Goal: Information Seeking & Learning: Check status

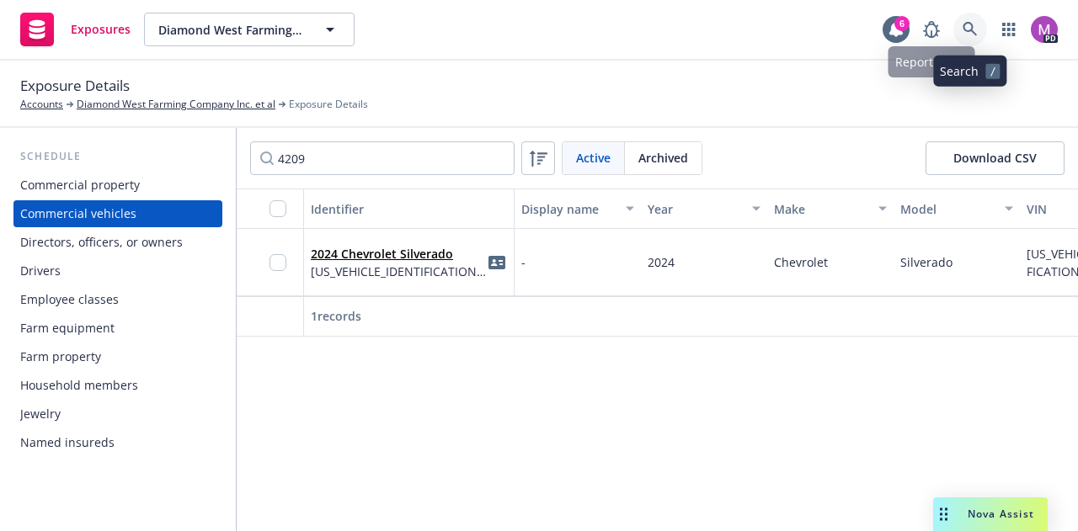
click at [973, 21] on link at bounding box center [970, 30] width 34 height 34
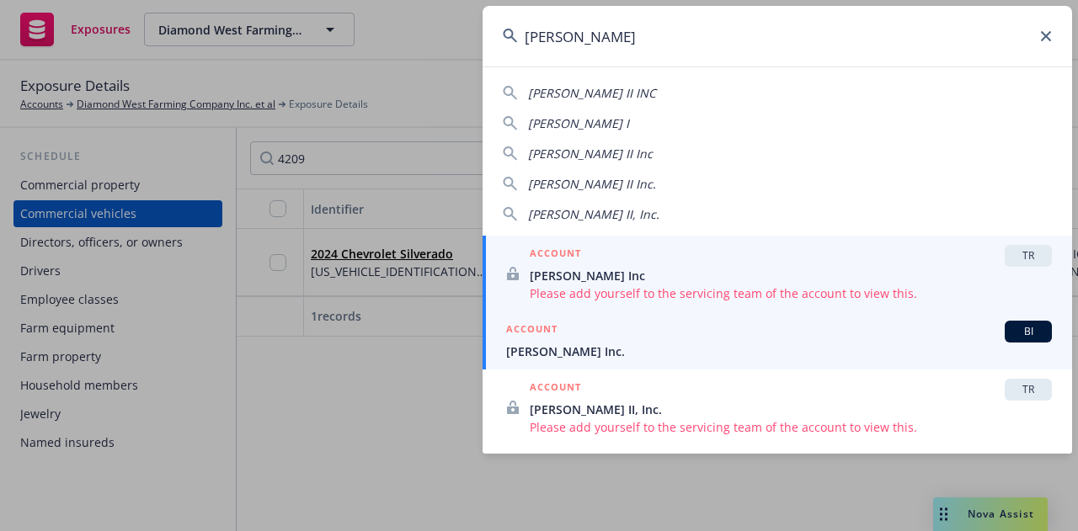
type input "[PERSON_NAME]"
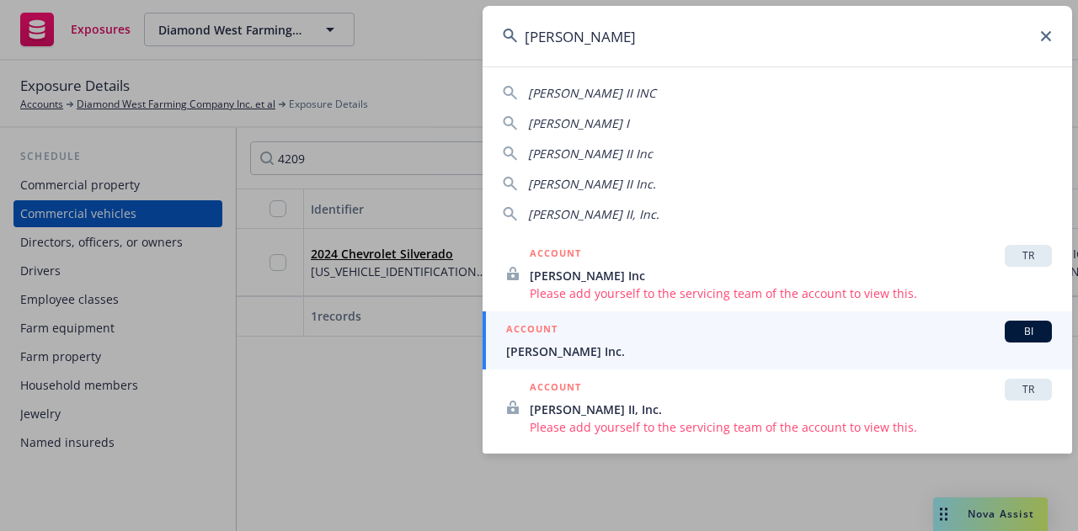
click at [529, 350] on span "[PERSON_NAME] Inc." at bounding box center [779, 352] width 546 height 18
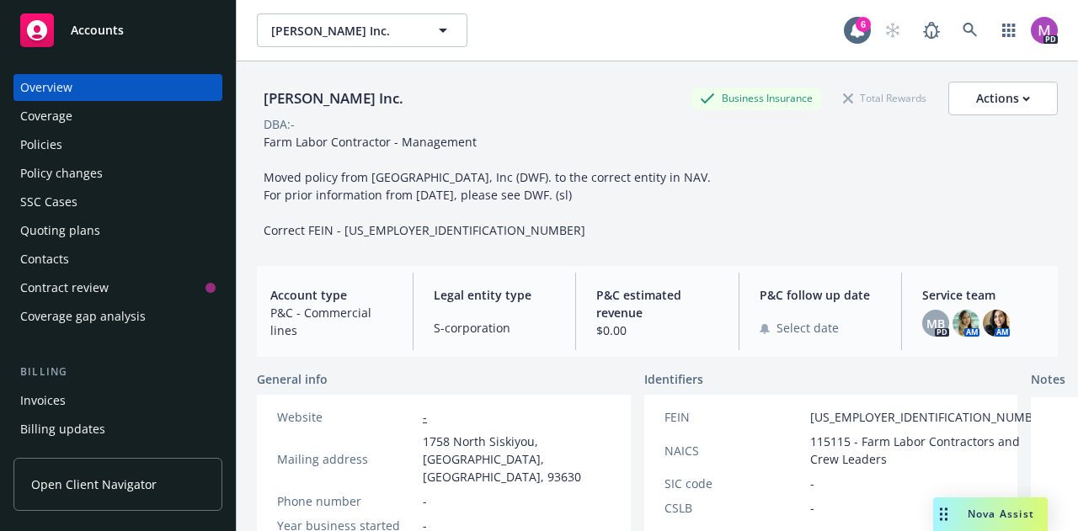
click at [67, 147] on div "Policies" at bounding box center [117, 144] width 195 height 27
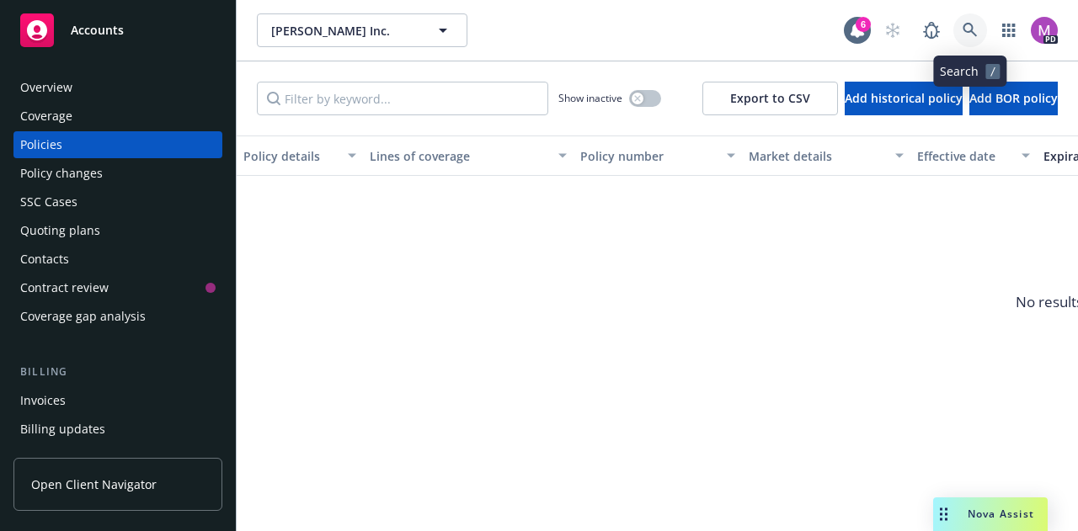
click at [970, 28] on icon at bounding box center [970, 30] width 15 height 15
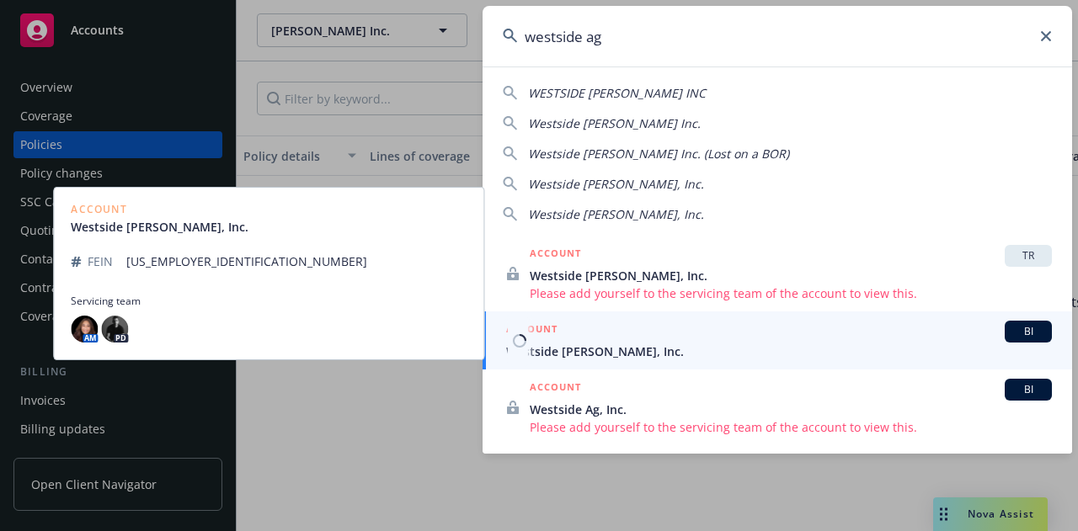
type input "westside ag"
click at [557, 337] on h5 "ACCOUNT" at bounding box center [531, 331] width 51 height 20
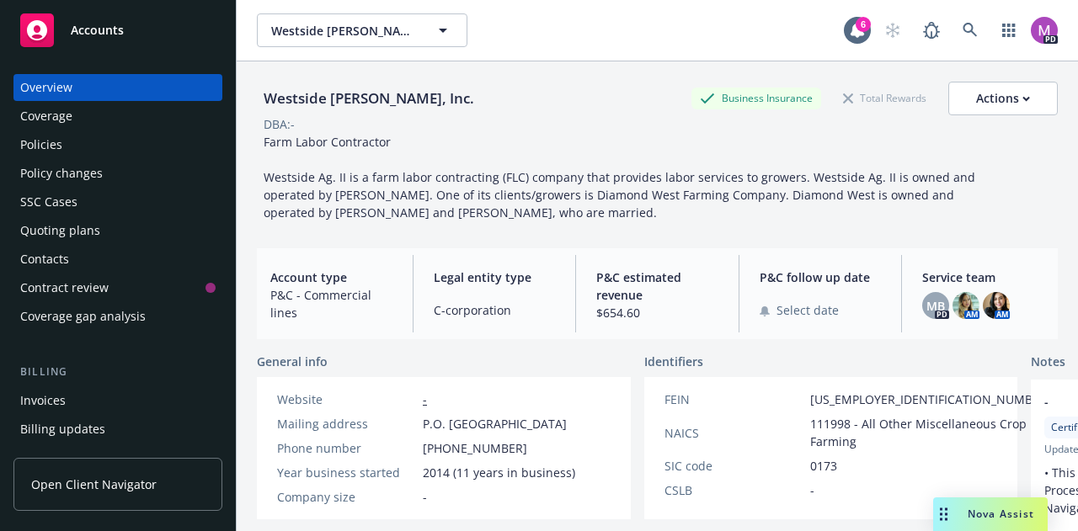
click at [64, 145] on div "Policies" at bounding box center [117, 144] width 195 height 27
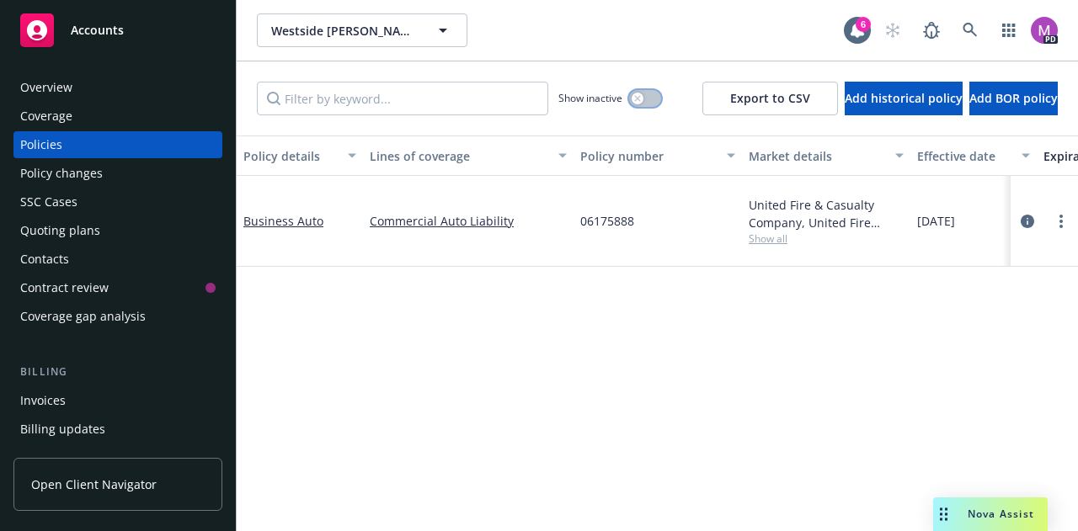
click at [632, 102] on div "button" at bounding box center [638, 99] width 12 height 12
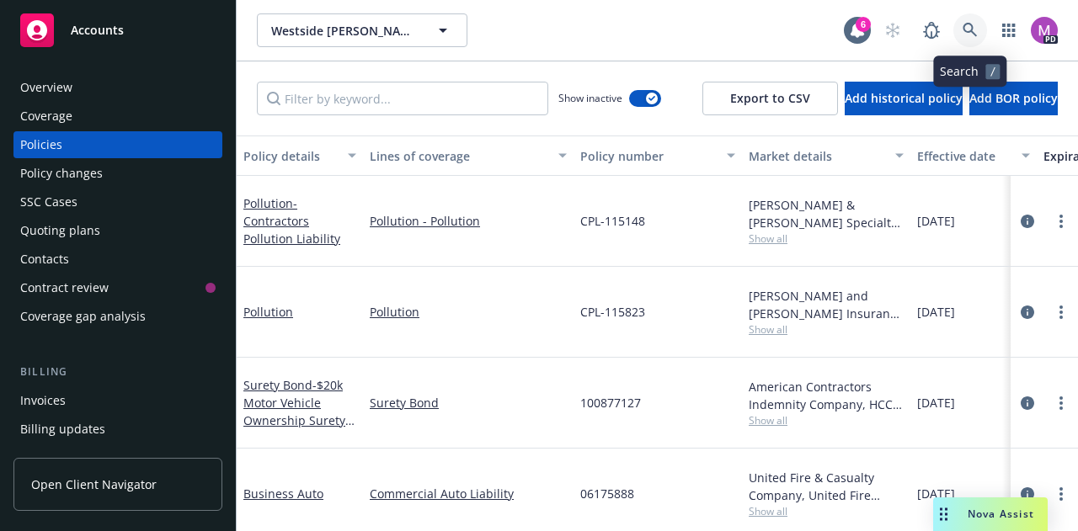
click at [970, 29] on icon at bounding box center [970, 30] width 15 height 15
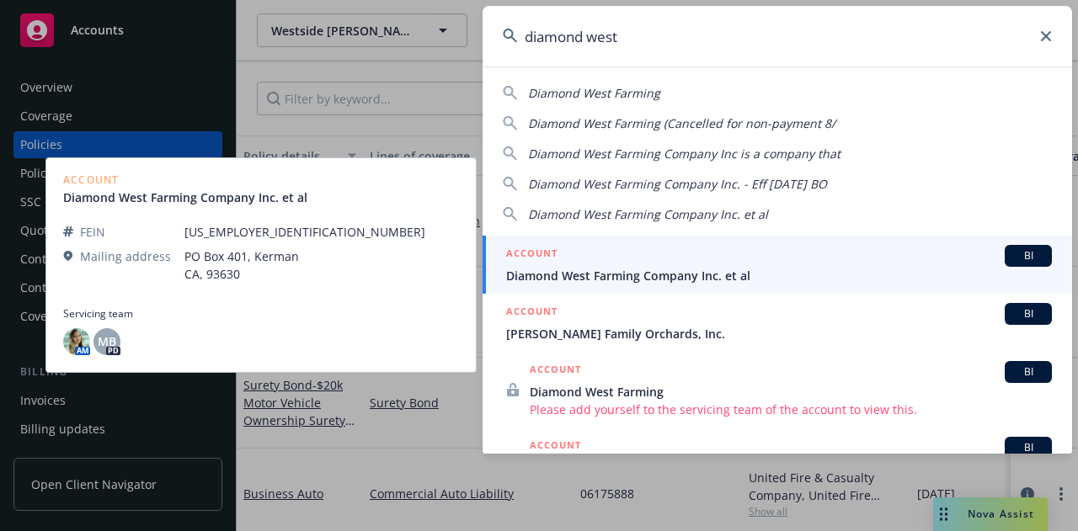
type input "diamond west"
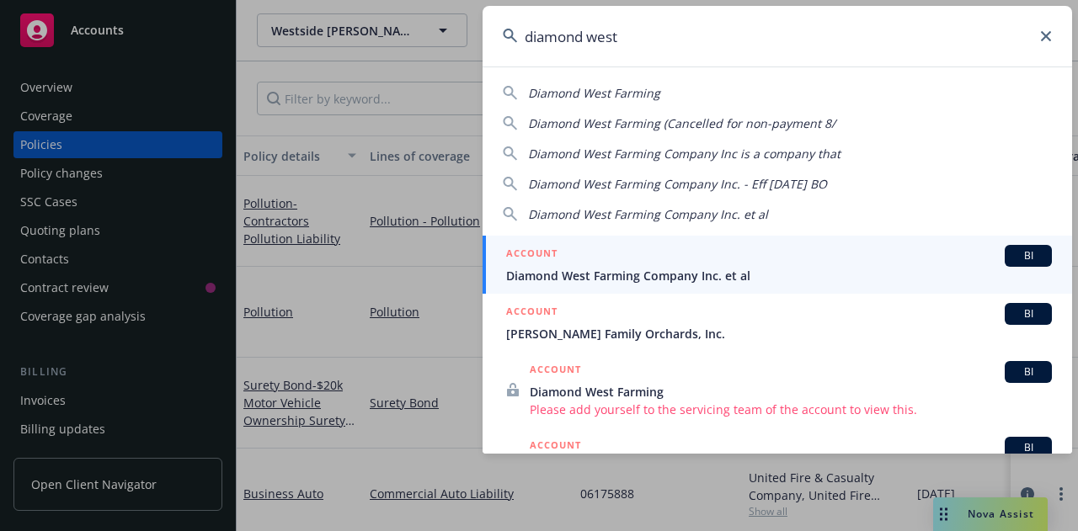
click at [607, 272] on span "Diamond West Farming Company Inc. et al" at bounding box center [779, 276] width 546 height 18
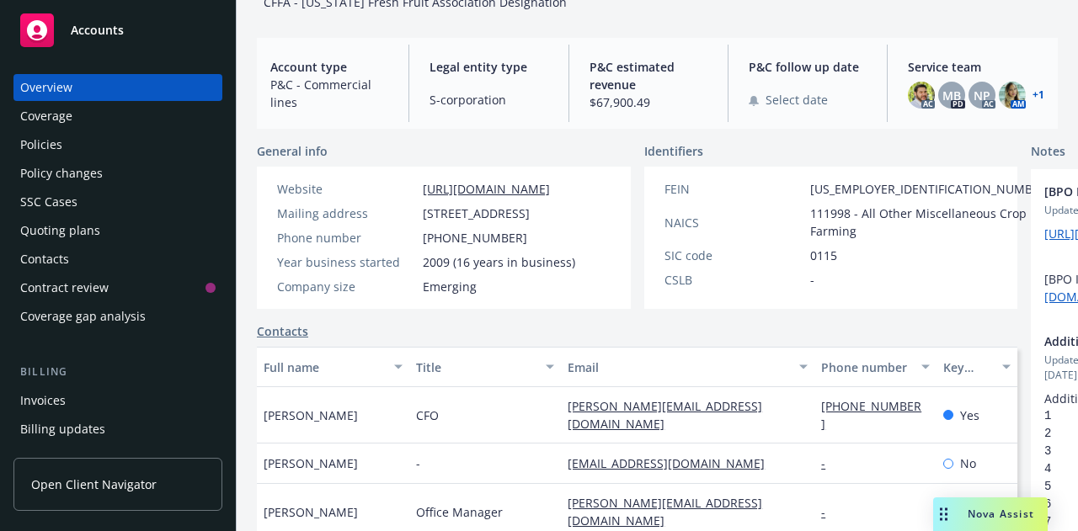
scroll to position [259, 0]
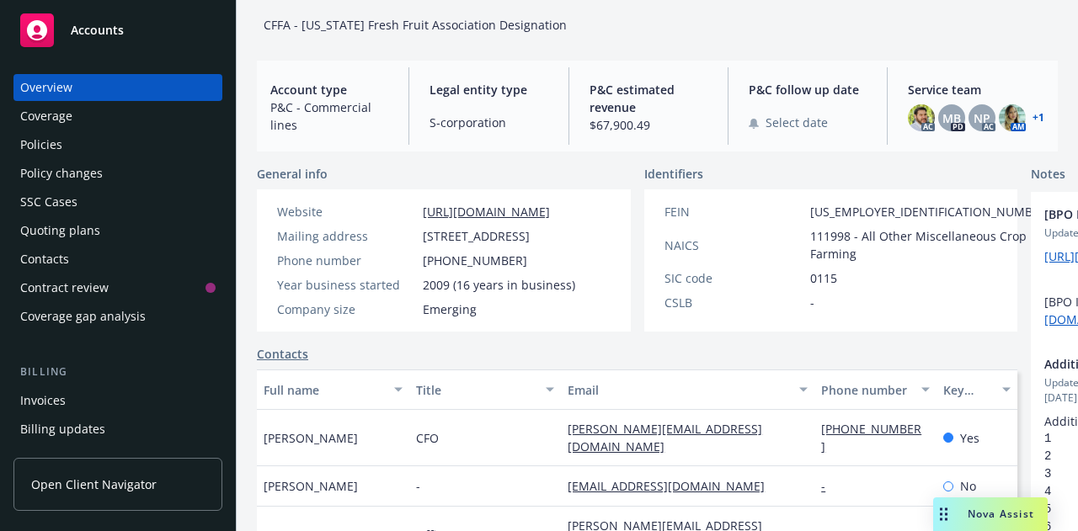
click at [54, 146] on div "Policies" at bounding box center [41, 144] width 42 height 27
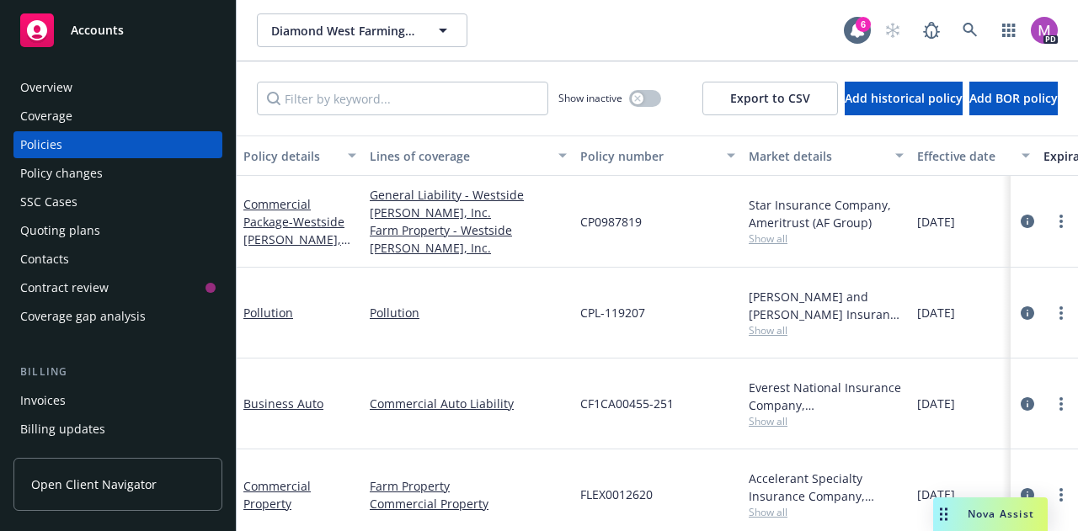
scroll to position [99, 0]
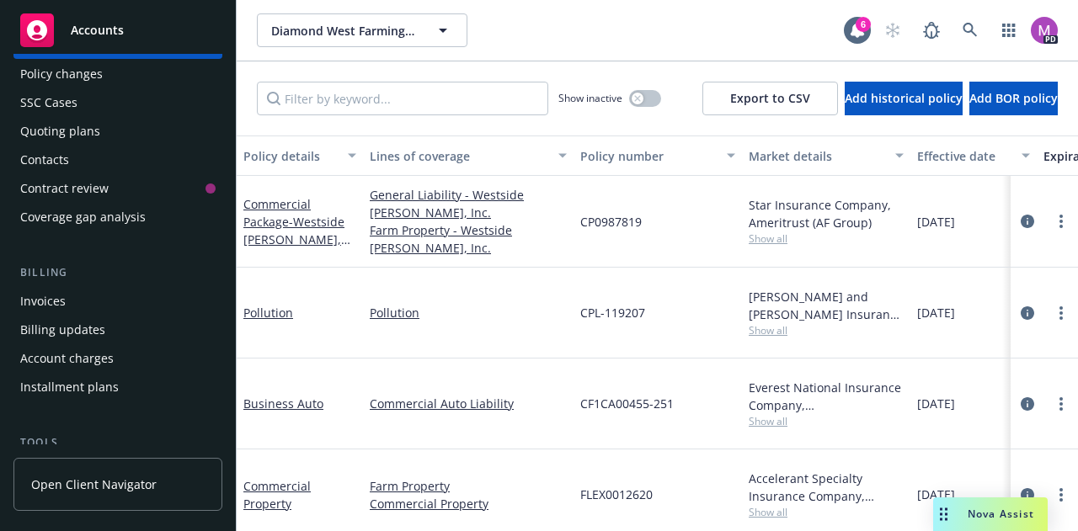
click at [50, 323] on div "Billing updates" at bounding box center [62, 330] width 85 height 27
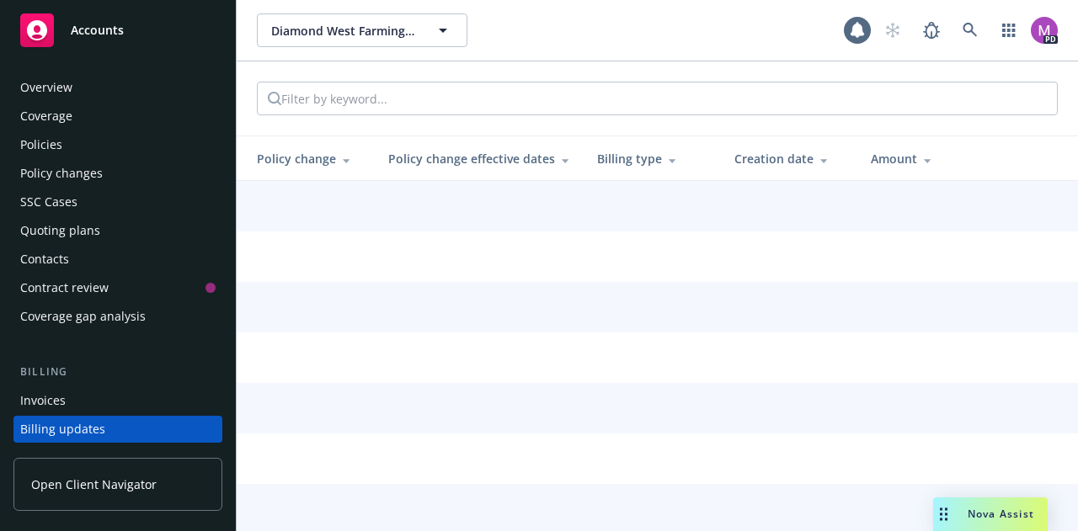
scroll to position [136, 0]
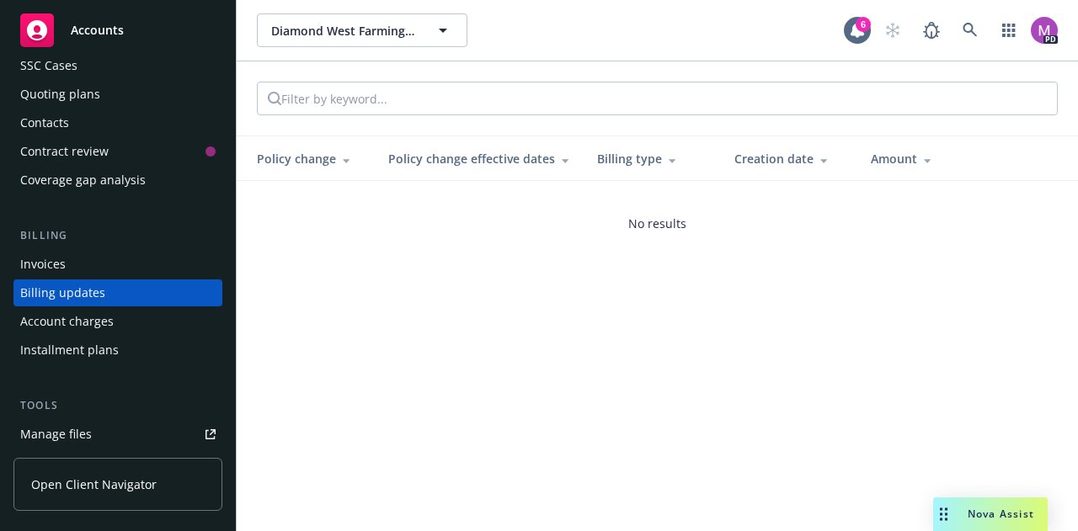
click at [90, 327] on div "Account charges" at bounding box center [66, 321] width 93 height 27
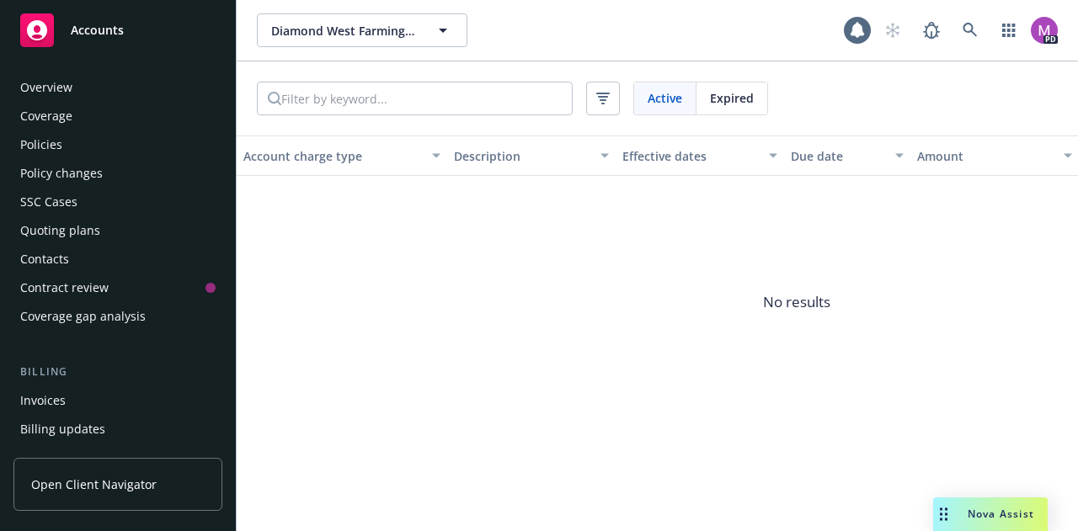
scroll to position [165, 0]
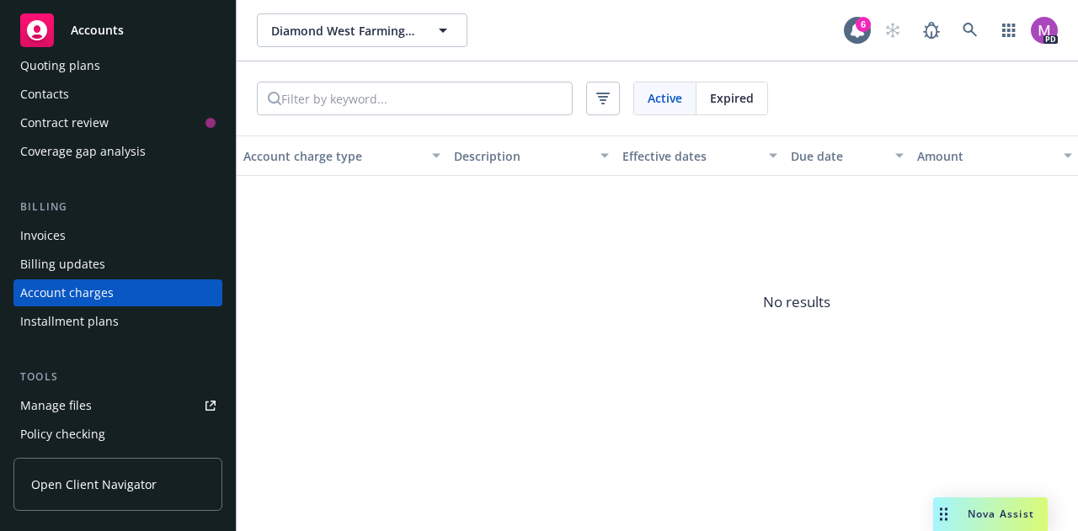
click at [83, 323] on div "Installment plans" at bounding box center [69, 321] width 99 height 27
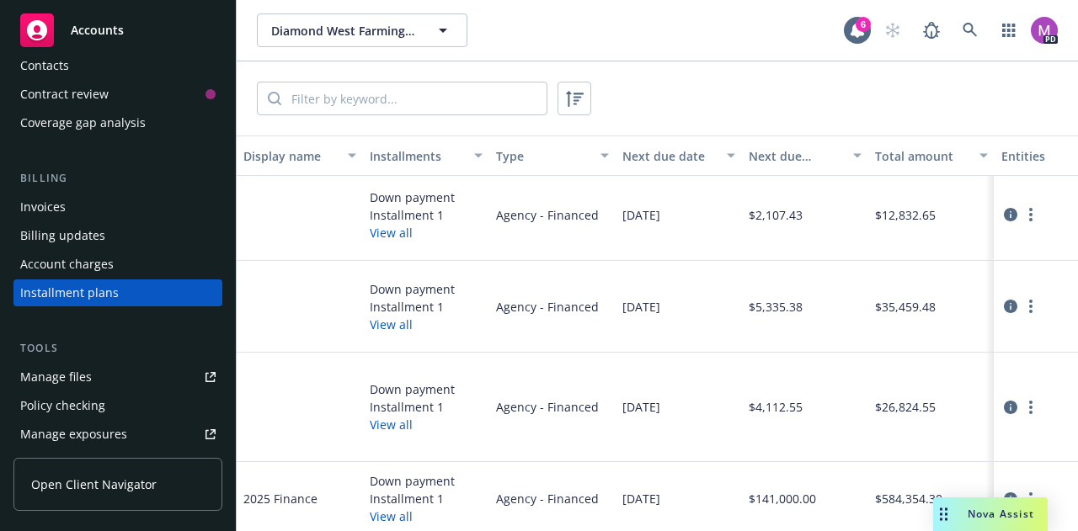
scroll to position [322, 0]
